Goal: Register for event/course: Sign up to attend an event or enroll in a course

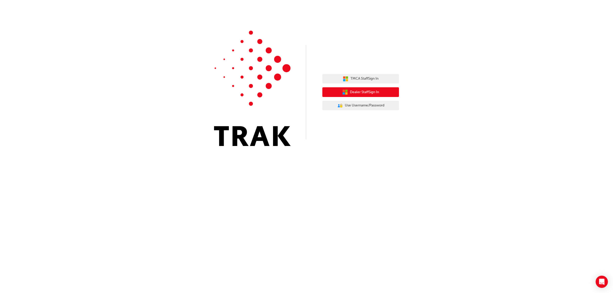
click at [374, 92] on span "Dealer Staff Sign In" at bounding box center [364, 92] width 29 height 6
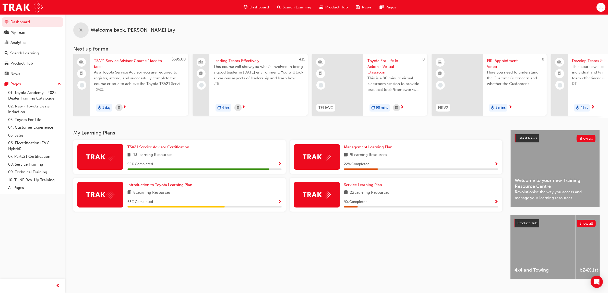
click at [307, 7] on span "Search Learning" at bounding box center [297, 7] width 29 height 6
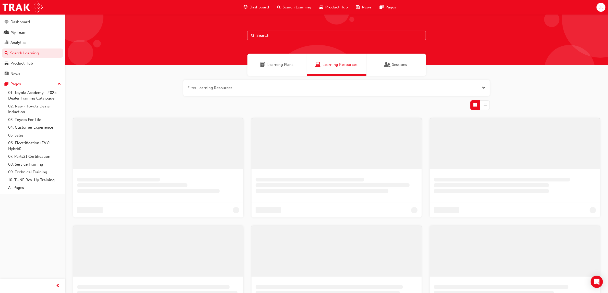
click at [276, 34] on input "text" at bounding box center [336, 36] width 179 height 10
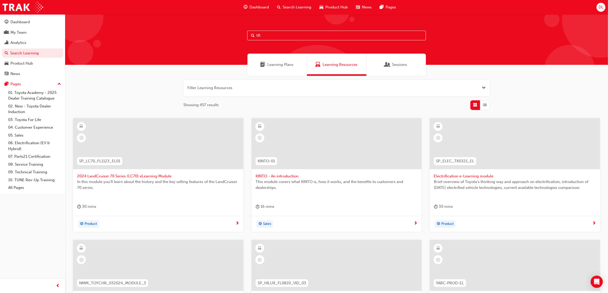
type input "tfl"
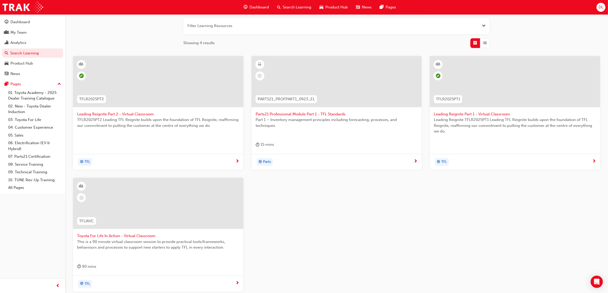
scroll to position [64, 0]
click at [144, 235] on span "Toyota For Life In Action - Virtual Classroom" at bounding box center [158, 234] width 162 height 6
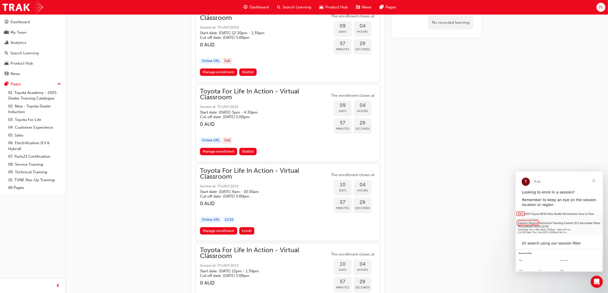
click at [255, 204] on h3 "0 AUD" at bounding box center [265, 204] width 130 height 6
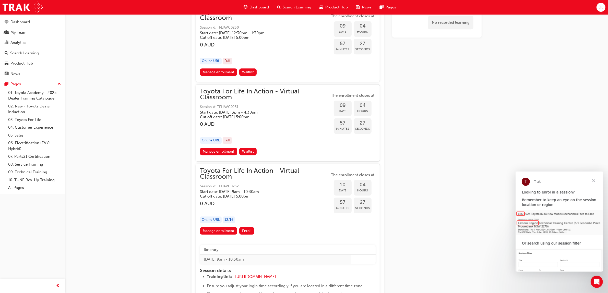
click at [243, 194] on h5 "Cut off date: Thu 2 Oct 2025, 5:00pm" at bounding box center [261, 196] width 122 height 5
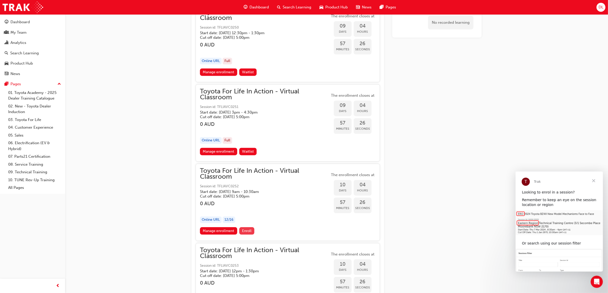
click at [247, 229] on span "Enroll" at bounding box center [246, 231] width 9 height 4
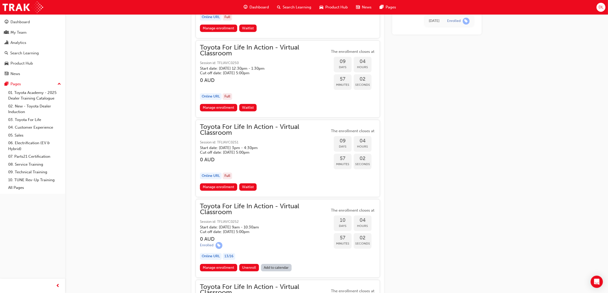
scroll to position [1915, 0]
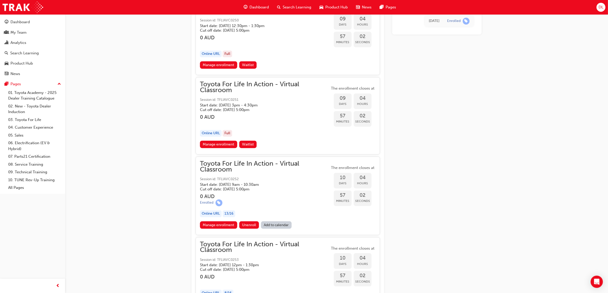
click at [273, 163] on span "Toyota For Life In Action - Virtual Classroom" at bounding box center [265, 166] width 130 height 11
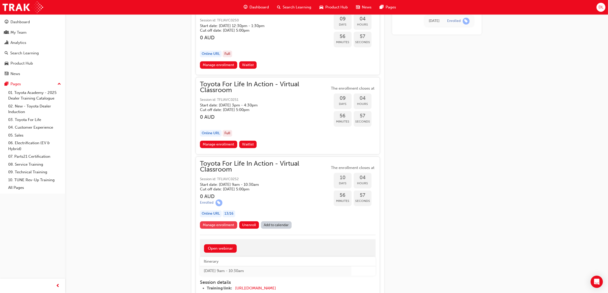
click at [215, 224] on link "Manage enrollment" at bounding box center [218, 224] width 37 height 7
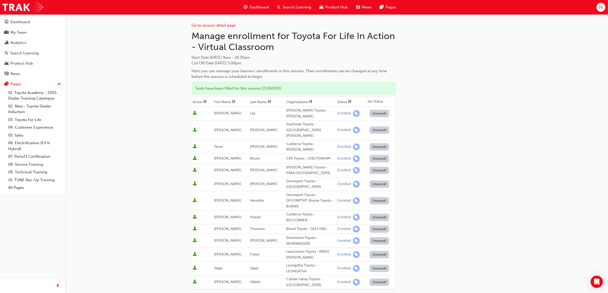
click at [379, 111] on button "Unenroll" at bounding box center [379, 113] width 20 height 7
click at [438, 114] on div "Go to session detail page Manage enrollment for Toyota For Life In Action - Vir…" at bounding box center [336, 204] width 290 height 380
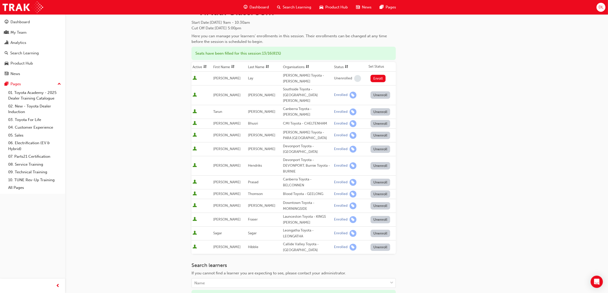
scroll to position [96, 0]
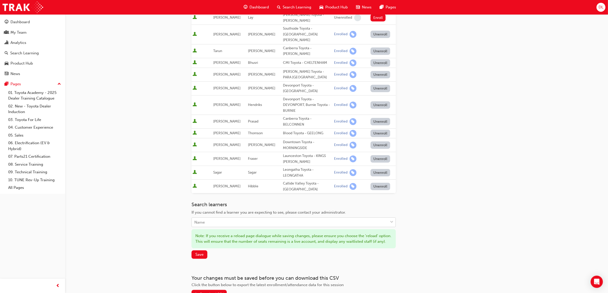
click at [267, 218] on div "Name" at bounding box center [290, 222] width 196 height 9
type input "[PERSON_NAME]"
click at [267, 218] on div "[PERSON_NAME] Toyota - [PERSON_NAME]" at bounding box center [293, 221] width 204 height 10
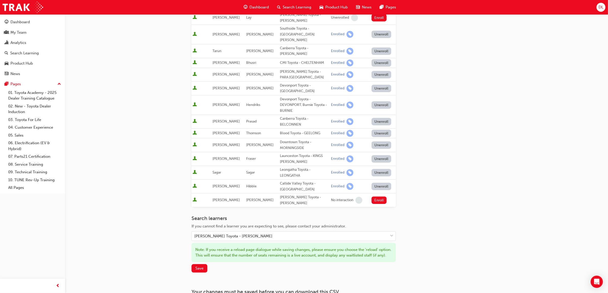
click at [459, 204] on div "Go to session detail page Manage enrollment for Toyota For Life In Action - Vir…" at bounding box center [336, 116] width 290 height 394
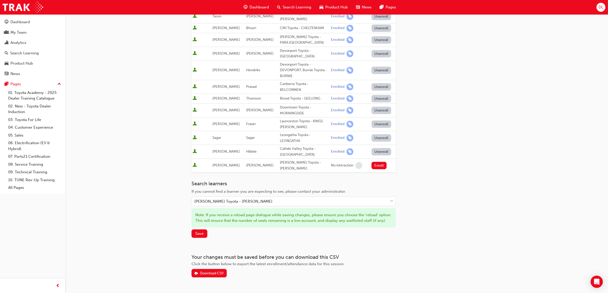
scroll to position [131, 0]
click at [379, 162] on button "Enroll" at bounding box center [378, 165] width 15 height 7
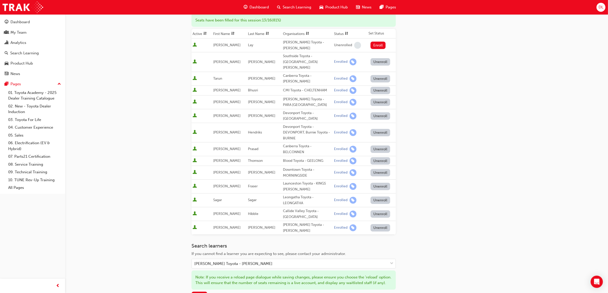
scroll to position [128, 0]
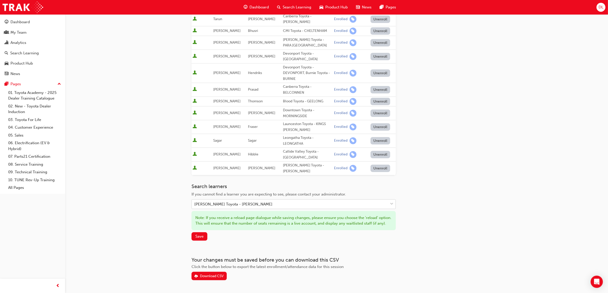
click at [268, 200] on div "[PERSON_NAME] Toyota - [PERSON_NAME]" at bounding box center [290, 204] width 196 height 9
type input "[PERSON_NAME]"
click at [263, 197] on span "[PERSON_NAME] Toyota - [PERSON_NAME]" at bounding box center [234, 199] width 78 height 5
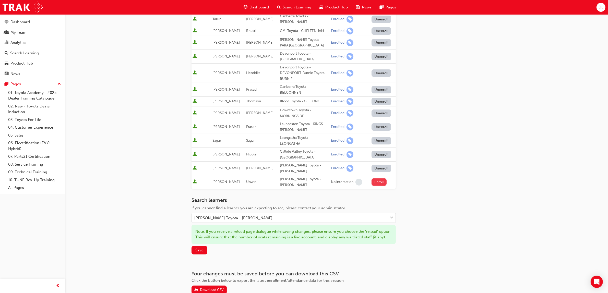
click at [382, 178] on button "Enroll" at bounding box center [378, 181] width 15 height 7
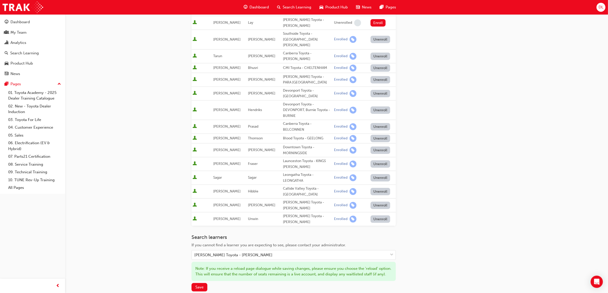
scroll to position [96, 0]
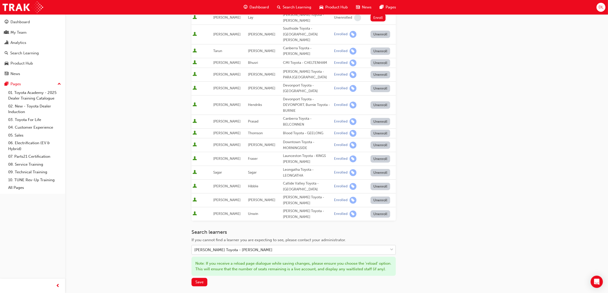
click at [315, 246] on div "[PERSON_NAME] Toyota - [PERSON_NAME]" at bounding box center [290, 250] width 196 height 9
drag, startPoint x: 305, startPoint y: 232, endPoint x: 301, endPoint y: 231, distance: 4.4
click at [301, 246] on div "[PERSON_NAME] Toyota - [PERSON_NAME]" at bounding box center [290, 250] width 196 height 9
type input "delve"
click at [234, 242] on span "Delvene Power - [PERSON_NAME] Toyota - [PERSON_NAME]" at bounding box center [249, 240] width 108 height 5
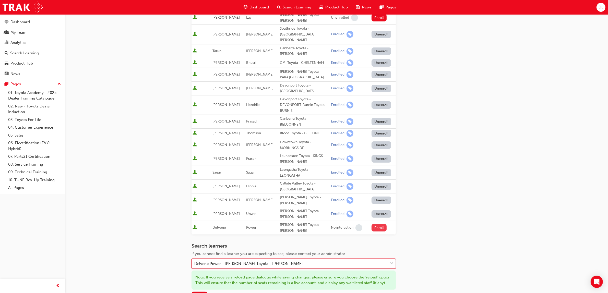
click at [379, 224] on button "Enroll" at bounding box center [378, 227] width 15 height 7
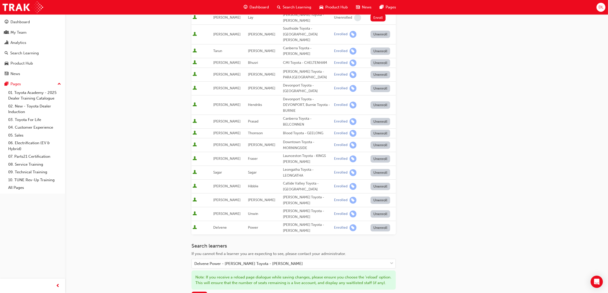
click at [484, 220] on div "Go to session detail page Manage enrollment for Toyota For Life In Action - Vir…" at bounding box center [336, 138] width 306 height 438
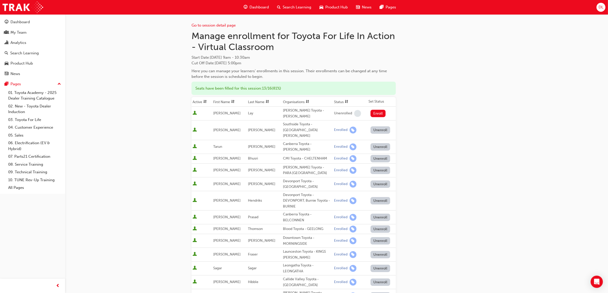
scroll to position [150, 0]
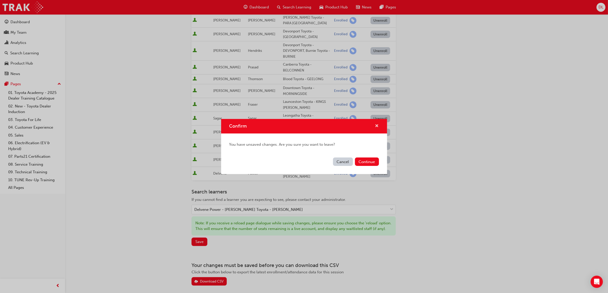
click at [377, 124] on span "cross-icon" at bounding box center [377, 126] width 4 height 5
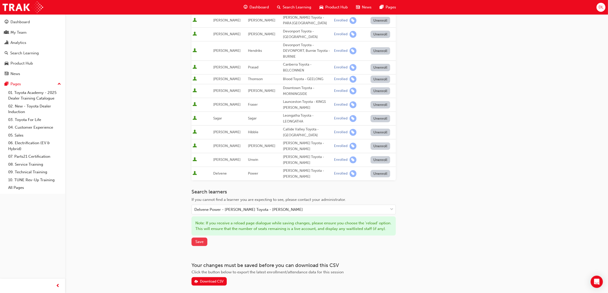
click at [197, 239] on span "Save" at bounding box center [199, 241] width 8 height 5
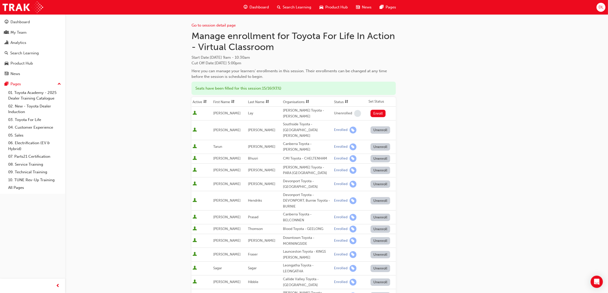
drag, startPoint x: 139, startPoint y: 65, endPoint x: 137, endPoint y: 76, distance: 11.0
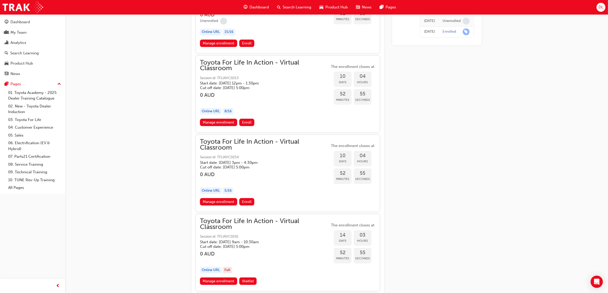
scroll to position [2001, 0]
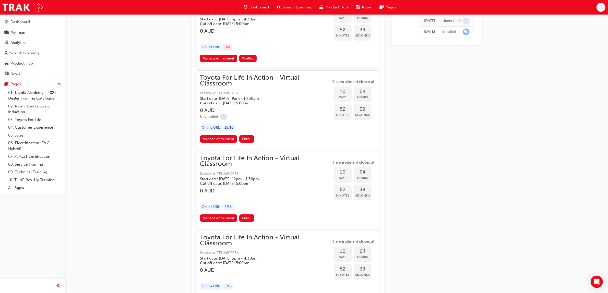
click at [308, 194] on div "button" at bounding box center [265, 197] width 130 height 6
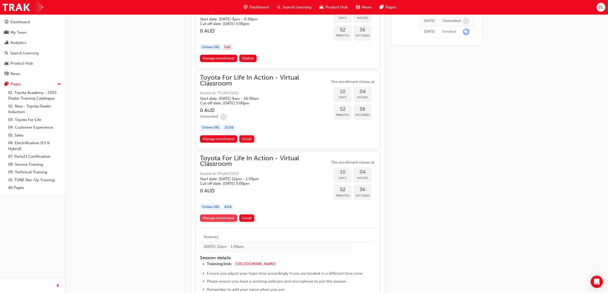
click at [210, 216] on link "Manage enrollment" at bounding box center [218, 217] width 37 height 7
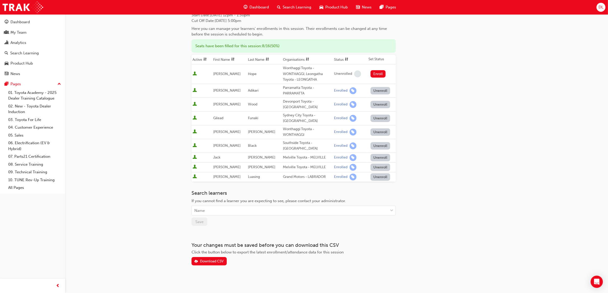
scroll to position [43, 0]
click at [268, 211] on div "Name" at bounding box center [290, 209] width 196 height 9
type input "hafte"
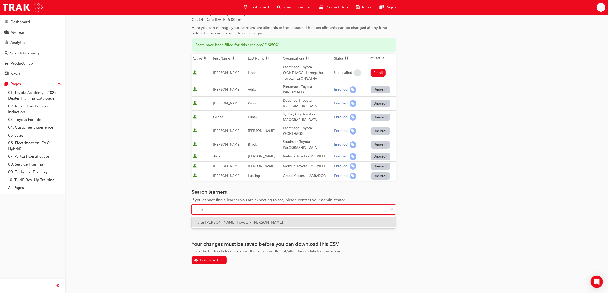
click at [279, 222] on span "Hafte [PERSON_NAME] Toyota - [PERSON_NAME]" at bounding box center [239, 222] width 89 height 5
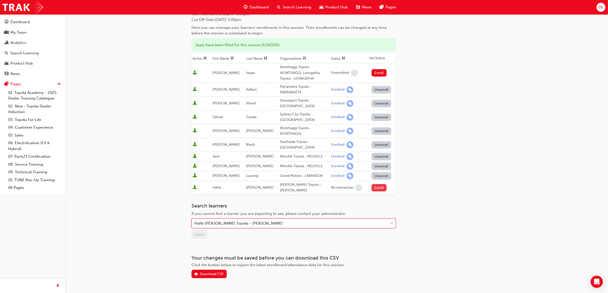
click at [377, 188] on button "Enroll" at bounding box center [378, 187] width 15 height 7
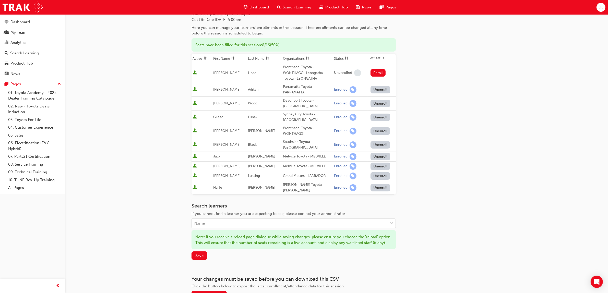
scroll to position [75, 0]
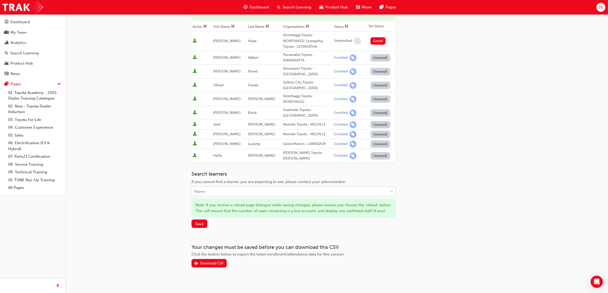
click at [231, 188] on div "Name" at bounding box center [290, 191] width 196 height 9
type input "jarrat"
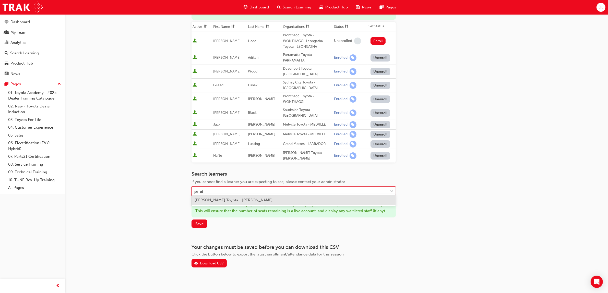
click at [238, 200] on span "[PERSON_NAME] Toyota - [PERSON_NAME]" at bounding box center [234, 200] width 78 height 5
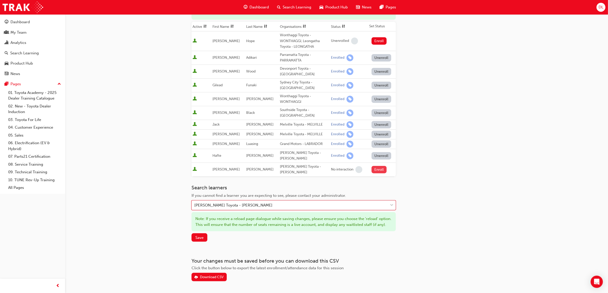
click at [378, 166] on button "Enroll" at bounding box center [378, 169] width 15 height 7
click at [268, 201] on div "[PERSON_NAME] Toyota - [PERSON_NAME]" at bounding box center [290, 205] width 196 height 9
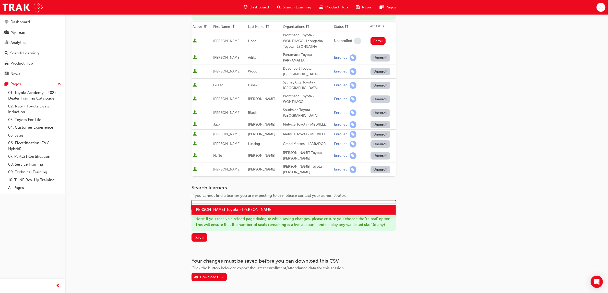
type input "[PERSON_NAME]"
click at [242, 220] on span "[PERSON_NAME] Toyota - [PERSON_NAME]" at bounding box center [234, 219] width 78 height 5
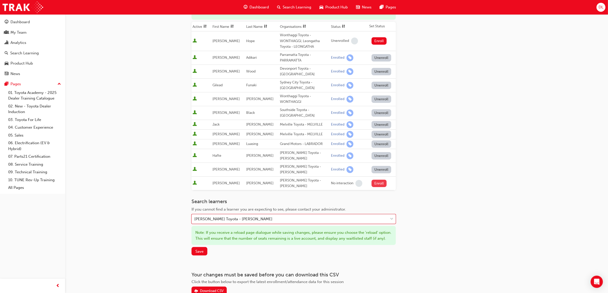
click at [380, 180] on button "Enroll" at bounding box center [378, 183] width 15 height 7
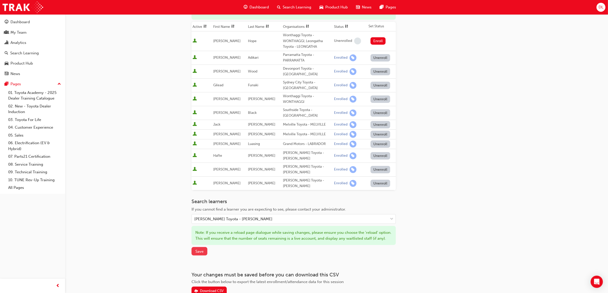
click at [198, 247] on button "Save" at bounding box center [199, 251] width 16 height 8
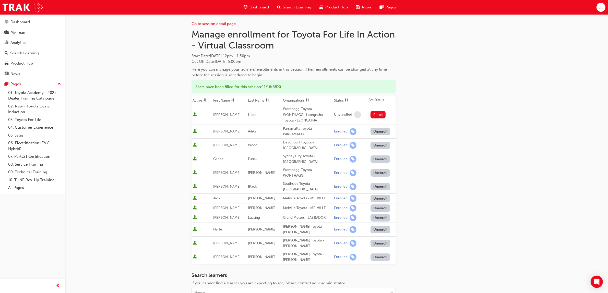
scroll to position [0, 0]
drag, startPoint x: 404, startPoint y: 158, endPoint x: 407, endPoint y: 155, distance: 4.0
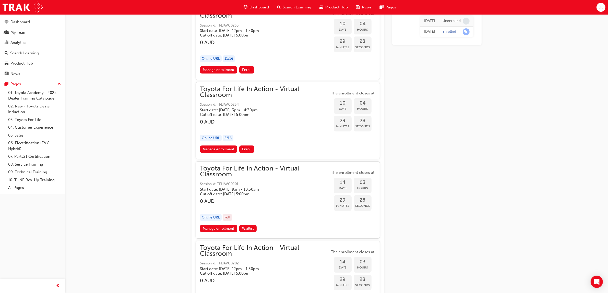
scroll to position [2160, 0]
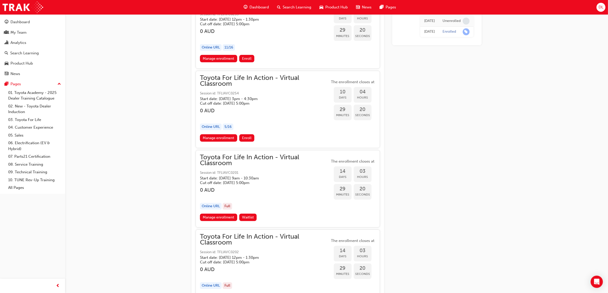
click at [304, 193] on div "button" at bounding box center [265, 196] width 130 height 6
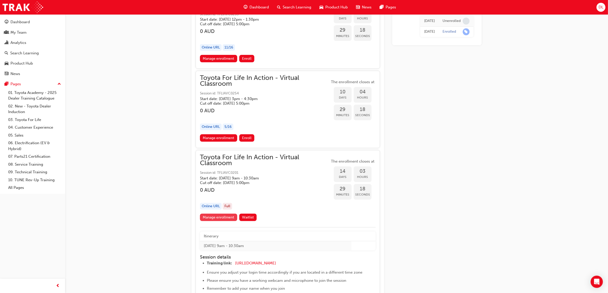
click at [225, 215] on link "Manage enrollment" at bounding box center [218, 217] width 37 height 7
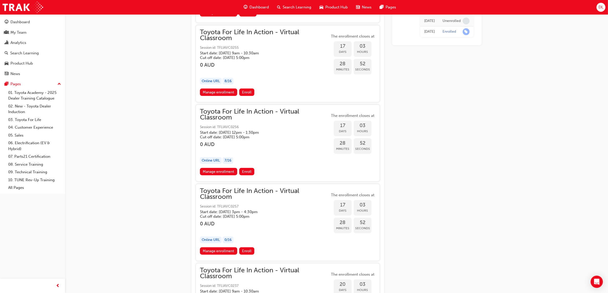
scroll to position [3149, 0]
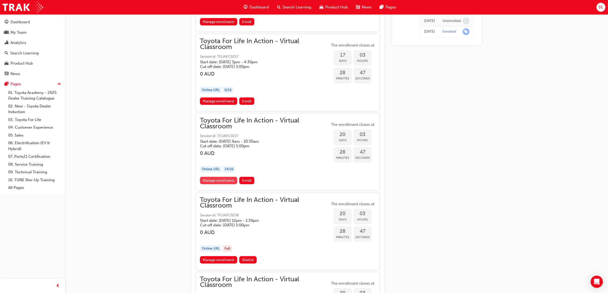
click at [207, 177] on link "Manage enrollment" at bounding box center [218, 180] width 37 height 7
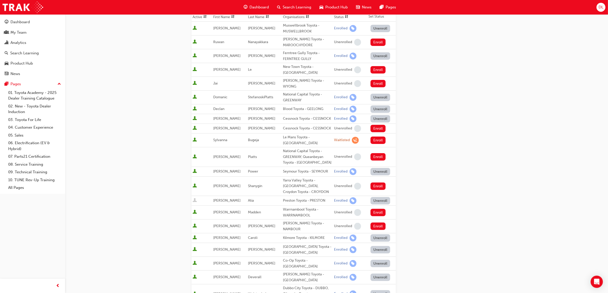
scroll to position [223, 0]
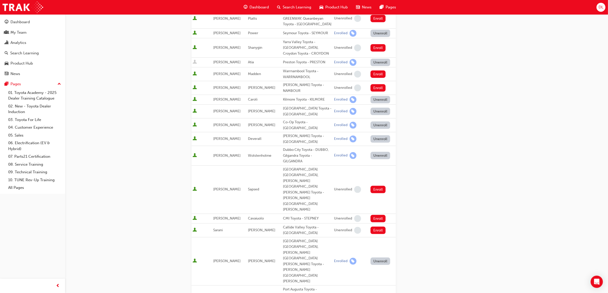
type input "laure"
click at [238, 271] on span "[PERSON_NAME] Toyota - [PERSON_NAME]" at bounding box center [234, 272] width 78 height 5
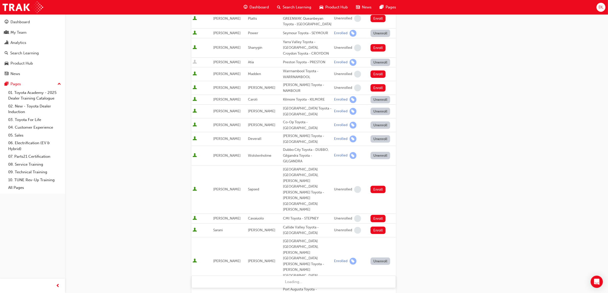
type input "[PERSON_NAME]"
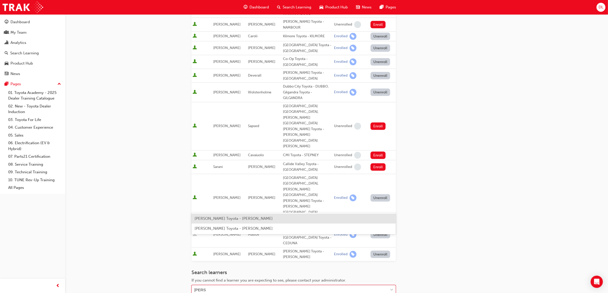
scroll to position [287, 0]
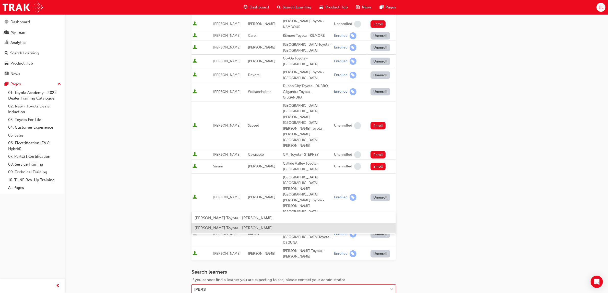
click at [203, 229] on span "[PERSON_NAME] Toyota - [PERSON_NAME]" at bounding box center [234, 228] width 78 height 5
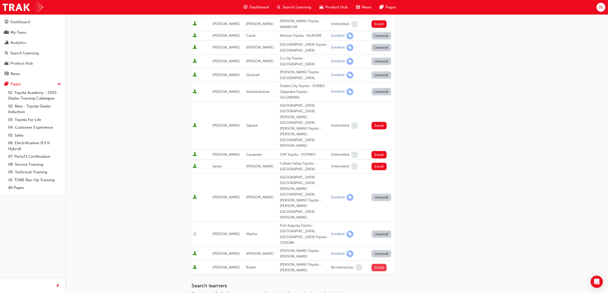
click at [380, 264] on button "Enroll" at bounding box center [378, 267] width 15 height 7
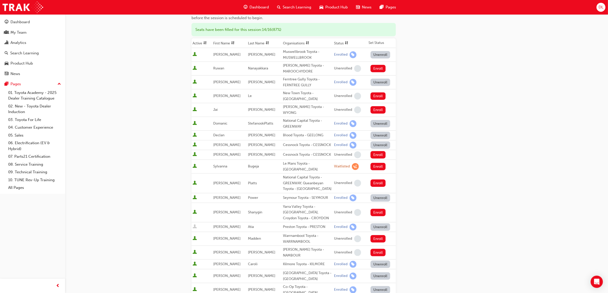
scroll to position [0, 0]
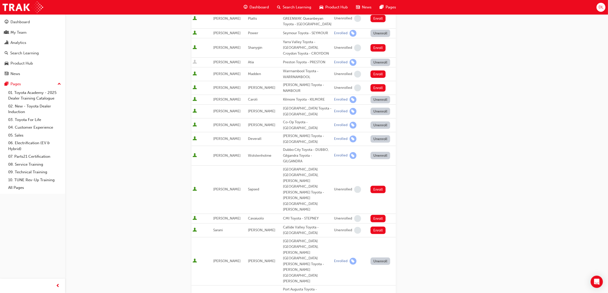
scroll to position [319, 0]
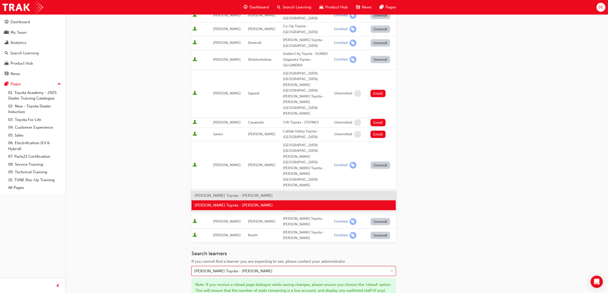
click at [286, 267] on div "[PERSON_NAME] Toyota - [PERSON_NAME]" at bounding box center [290, 271] width 196 height 9
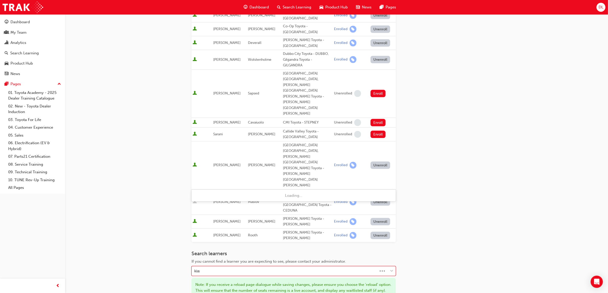
type input "[PERSON_NAME]"
click at [268, 194] on div "[PERSON_NAME] Toyota - [PERSON_NAME]" at bounding box center [293, 196] width 204 height 10
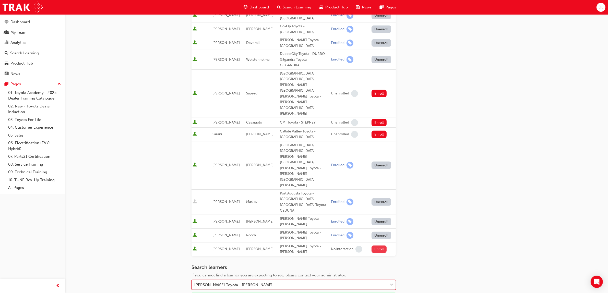
click at [379, 246] on button "Enroll" at bounding box center [378, 249] width 15 height 7
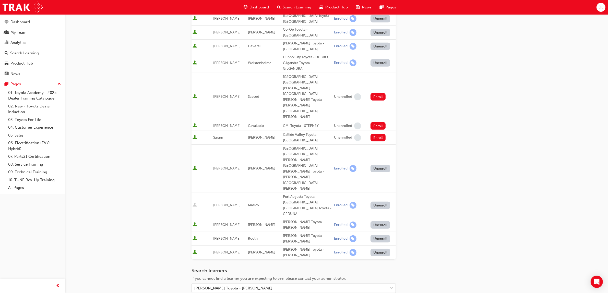
scroll to position [329, 0]
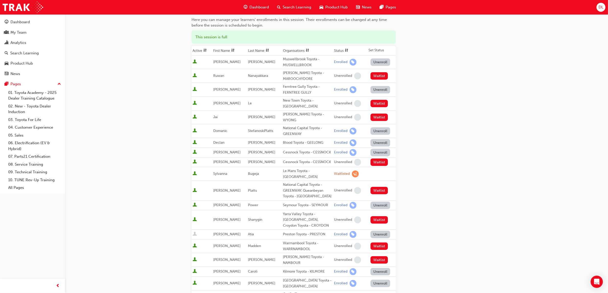
scroll to position [0, 0]
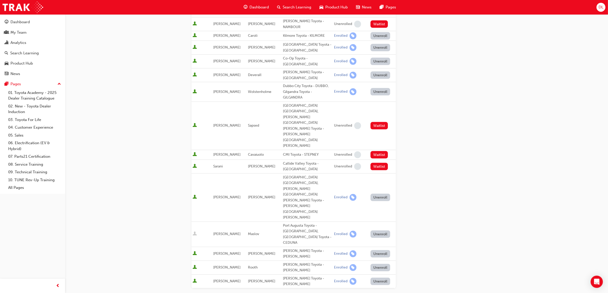
scroll to position [302, 0]
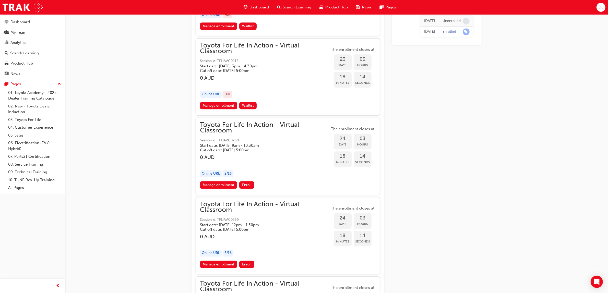
scroll to position [4107, 0]
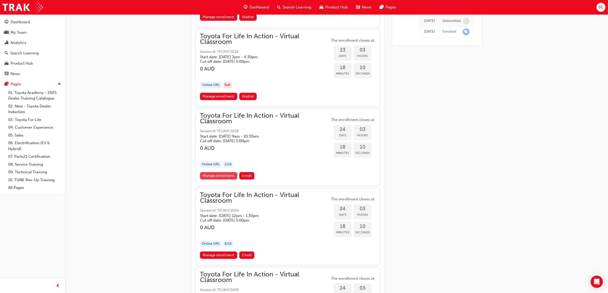
click at [215, 172] on link "Manage enrollment" at bounding box center [218, 175] width 37 height 7
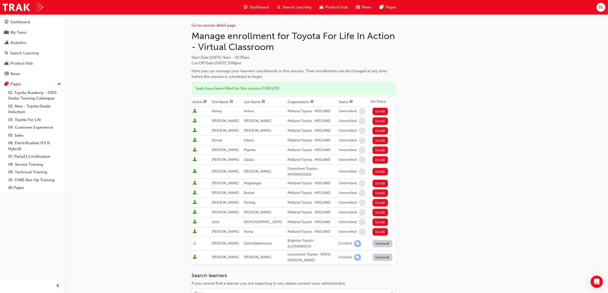
click at [458, 218] on div "Go to session detail page Manage enrollment for Toyota For Life In Action - Vir…" at bounding box center [336, 181] width 290 height 334
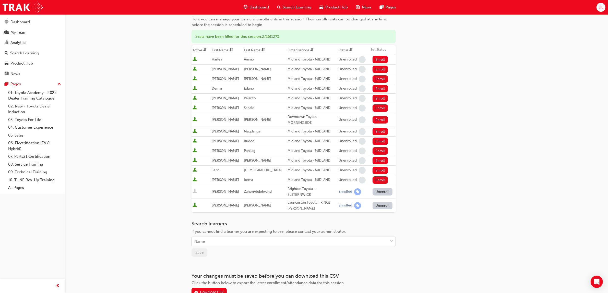
scroll to position [82, 0]
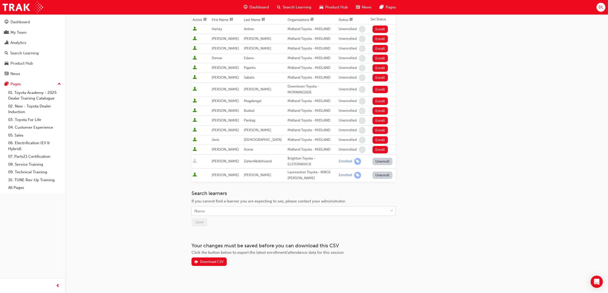
click at [256, 208] on div "Name" at bounding box center [290, 211] width 196 height 9
type input "[PERSON_NAME]"
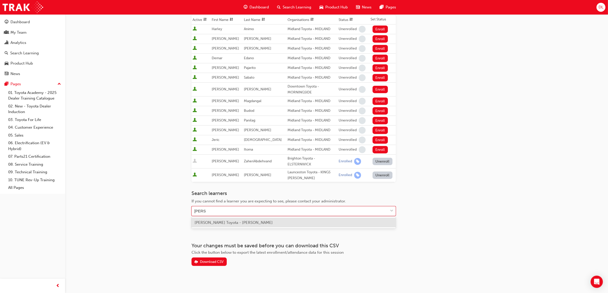
click at [265, 225] on div "[PERSON_NAME] Toyota - [PERSON_NAME]" at bounding box center [293, 223] width 204 height 10
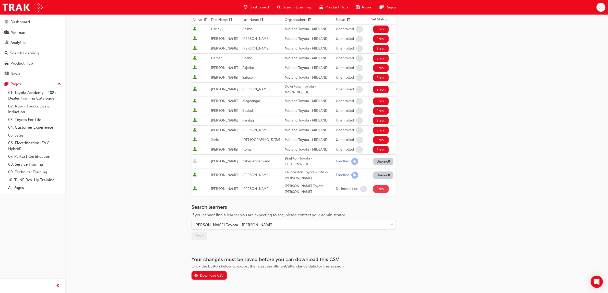
click at [374, 186] on button "Enroll" at bounding box center [380, 188] width 15 height 7
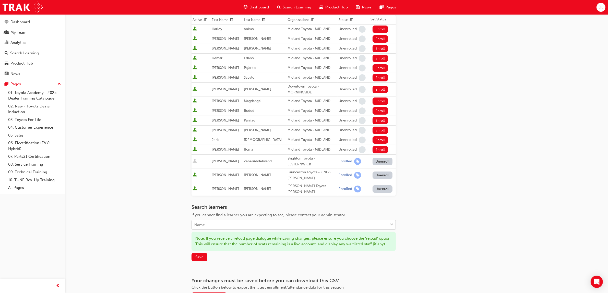
click at [266, 221] on div "Name" at bounding box center [290, 225] width 196 height 9
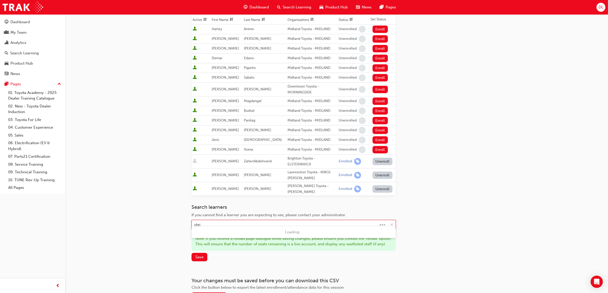
type input "[PERSON_NAME]"
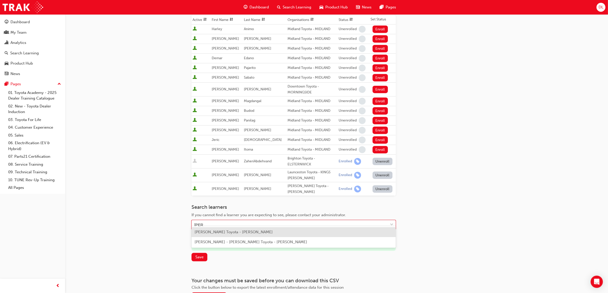
click at [260, 231] on span "[PERSON_NAME] Toyota - [PERSON_NAME]" at bounding box center [234, 232] width 78 height 5
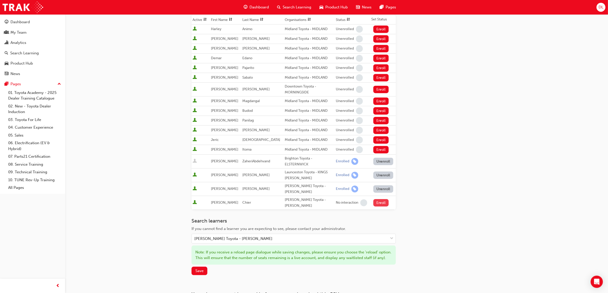
click at [378, 199] on button "Enroll" at bounding box center [380, 202] width 15 height 7
click at [229, 236] on div "[PERSON_NAME] Toyota - [PERSON_NAME]" at bounding box center [233, 239] width 78 height 6
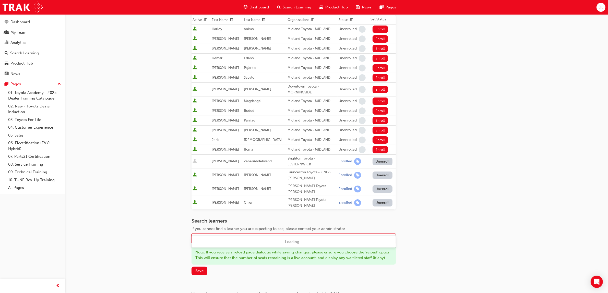
type input "[PERSON_NAME]"
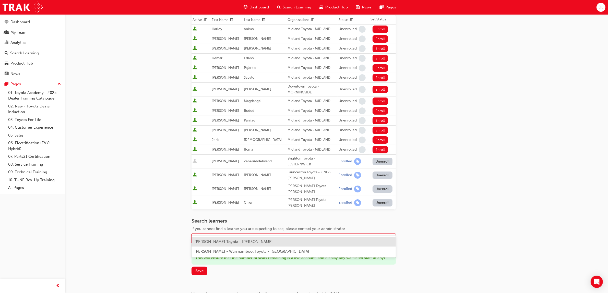
click at [237, 241] on span "[PERSON_NAME] Toyota - [PERSON_NAME]" at bounding box center [234, 241] width 78 height 5
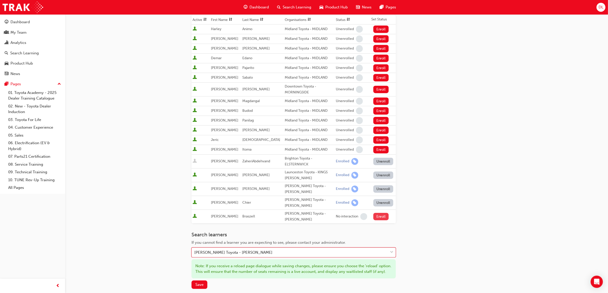
click at [377, 213] on button "Enroll" at bounding box center [380, 216] width 15 height 7
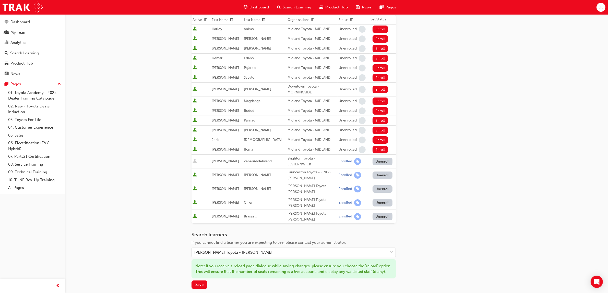
click at [451, 188] on div "Go to session detail page Manage enrollment for Toyota For Life In Action - Vir…" at bounding box center [336, 130] width 290 height 396
click at [197, 282] on span "Save" at bounding box center [199, 284] width 8 height 5
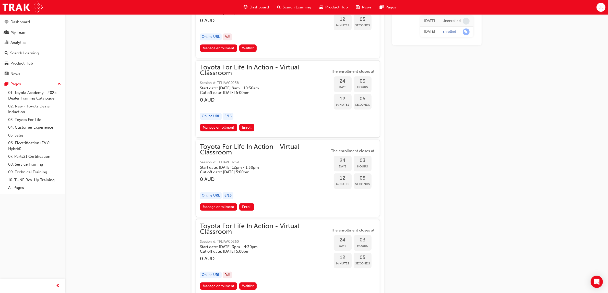
scroll to position [4171, 0]
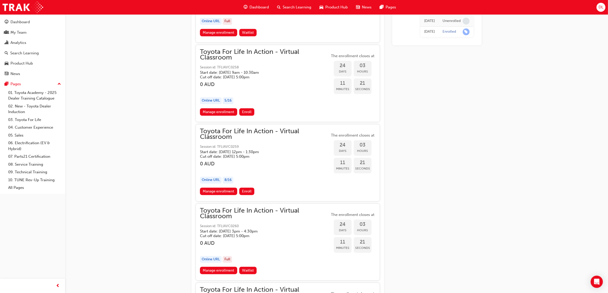
click at [218, 188] on link "Manage enrollment" at bounding box center [218, 191] width 37 height 7
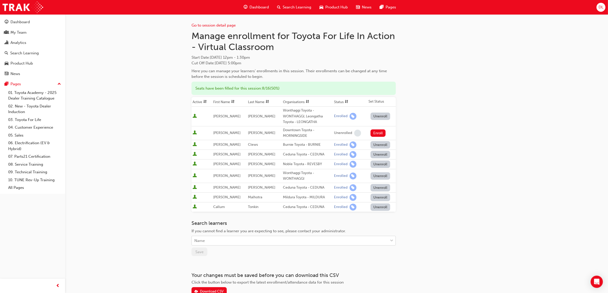
click at [257, 238] on div "Name" at bounding box center [290, 240] width 196 height 9
type input "[PERSON_NAME]"
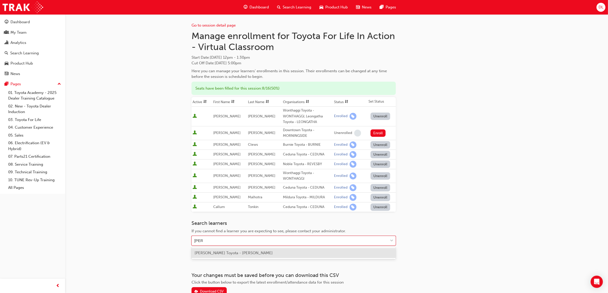
click at [245, 255] on span "[PERSON_NAME] Toyota - [PERSON_NAME]" at bounding box center [234, 253] width 78 height 5
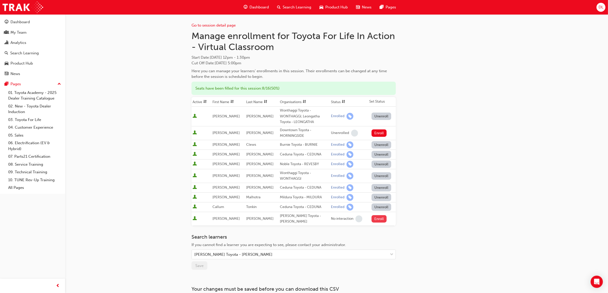
click at [380, 216] on button "Enroll" at bounding box center [378, 218] width 15 height 7
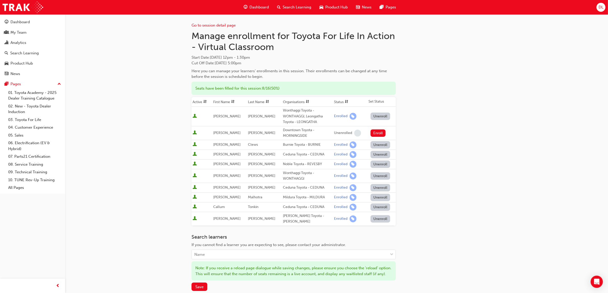
click at [497, 202] on div "Go to session detail page Manage enrollment for Toyota For Life In Action - Vir…" at bounding box center [304, 180] width 608 height 360
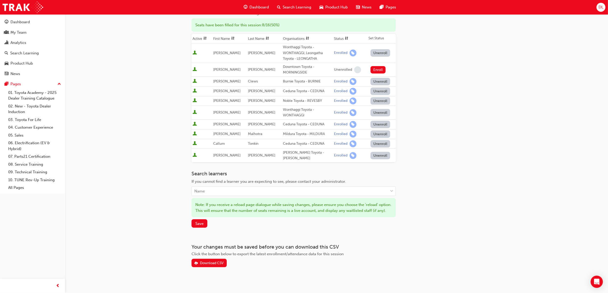
scroll to position [64, 0]
click at [202, 223] on span "Save" at bounding box center [199, 223] width 8 height 5
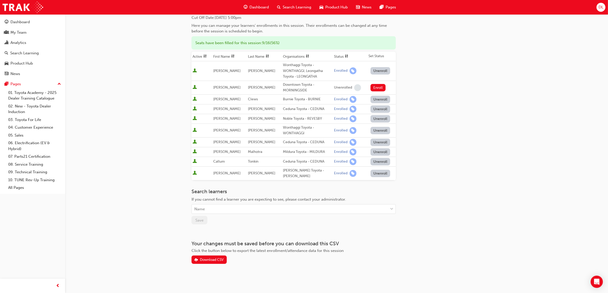
scroll to position [40, 0]
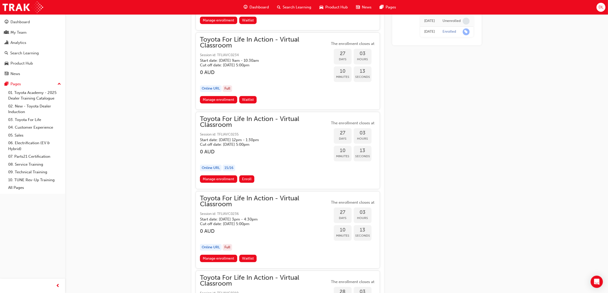
scroll to position [4426, 0]
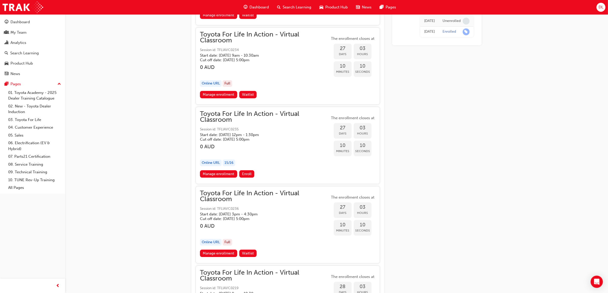
click at [295, 160] on div "Online URL 15 / 16" at bounding box center [265, 163] width 130 height 7
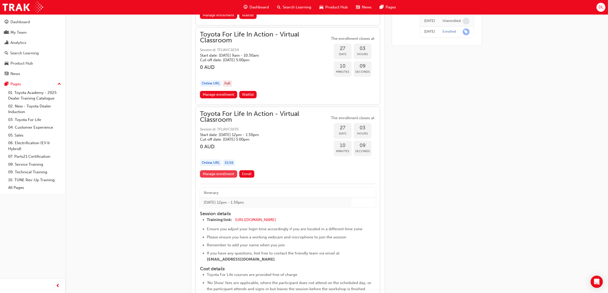
click at [224, 170] on link "Manage enrollment" at bounding box center [218, 173] width 37 height 7
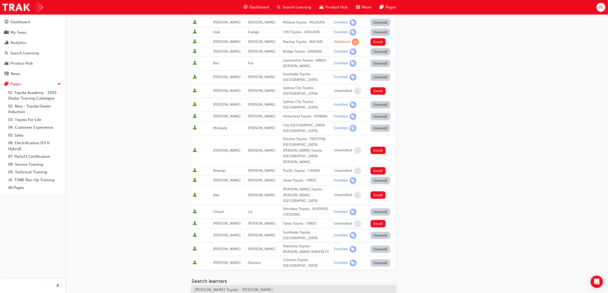
scroll to position [164, 0]
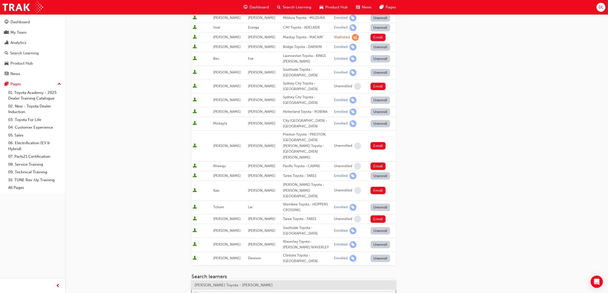
click at [245, 289] on div "Name" at bounding box center [293, 294] width 204 height 10
type input "[PERSON_NAME]"
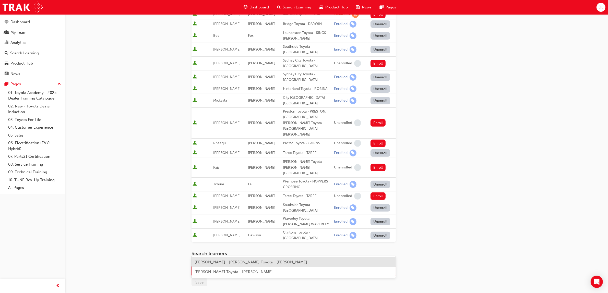
scroll to position [227, 0]
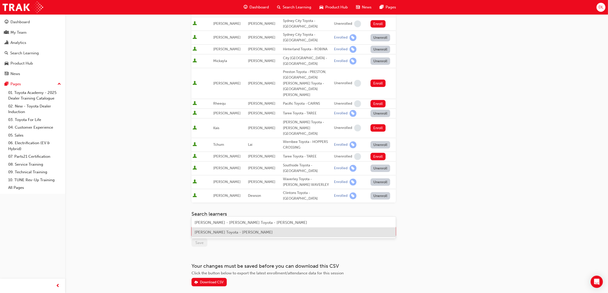
click at [227, 234] on span "[PERSON_NAME] Toyota - [PERSON_NAME]" at bounding box center [234, 232] width 78 height 5
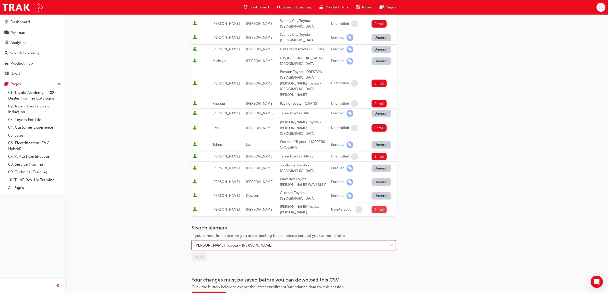
click at [377, 206] on button "Enroll" at bounding box center [378, 209] width 15 height 7
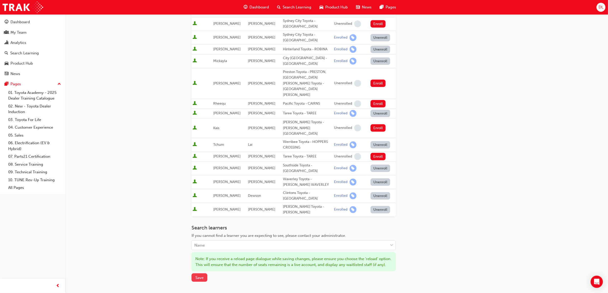
click at [202, 275] on span "Save" at bounding box center [199, 277] width 8 height 5
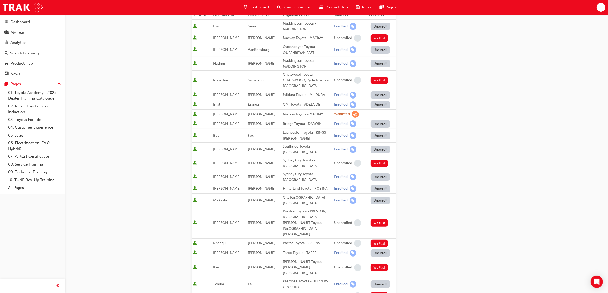
scroll to position [0, 0]
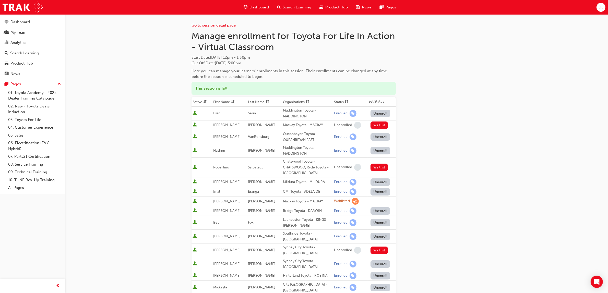
click at [535, 146] on div "Go to session detail page Manage enrollment for Toyota For Life In Action - Vir…" at bounding box center [304, 278] width 608 height 556
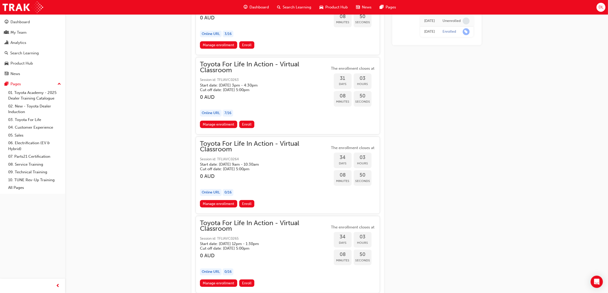
scroll to position [5511, 0]
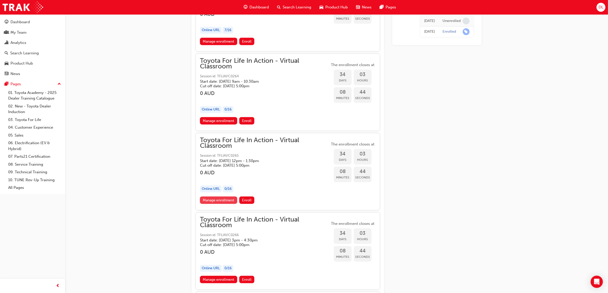
click at [220, 197] on link "Manage enrollment" at bounding box center [218, 200] width 37 height 7
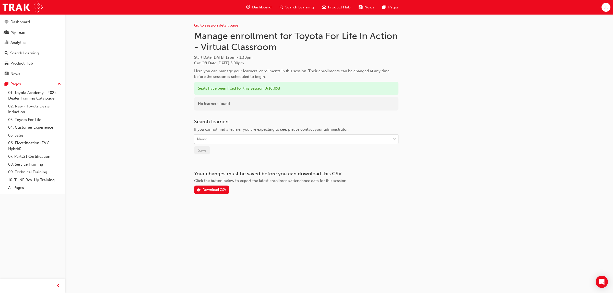
click at [234, 140] on div "Name" at bounding box center [292, 139] width 196 height 9
type input "[PERSON_NAME]"
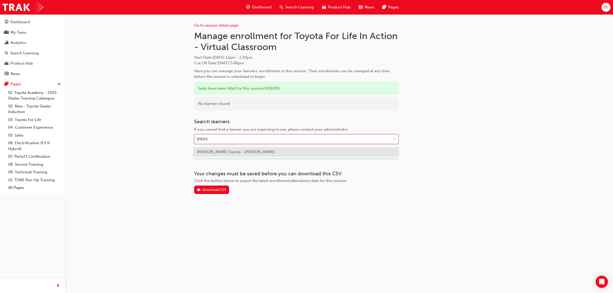
click at [253, 150] on span "[PERSON_NAME] Toyota - [PERSON_NAME]" at bounding box center [236, 152] width 78 height 5
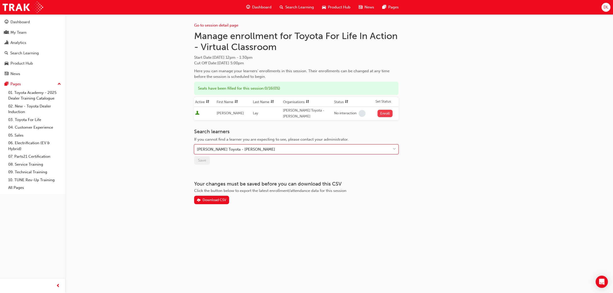
click at [380, 113] on button "Enroll" at bounding box center [384, 113] width 15 height 7
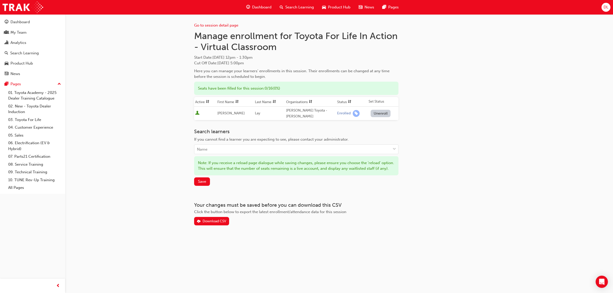
click at [509, 169] on div "Go to session detail page Manage enrollment for Toyota For Life In Action - Vir…" at bounding box center [306, 146] width 613 height 293
click at [203, 186] on button "Save" at bounding box center [202, 181] width 16 height 8
